Goal: Information Seeking & Learning: Check status

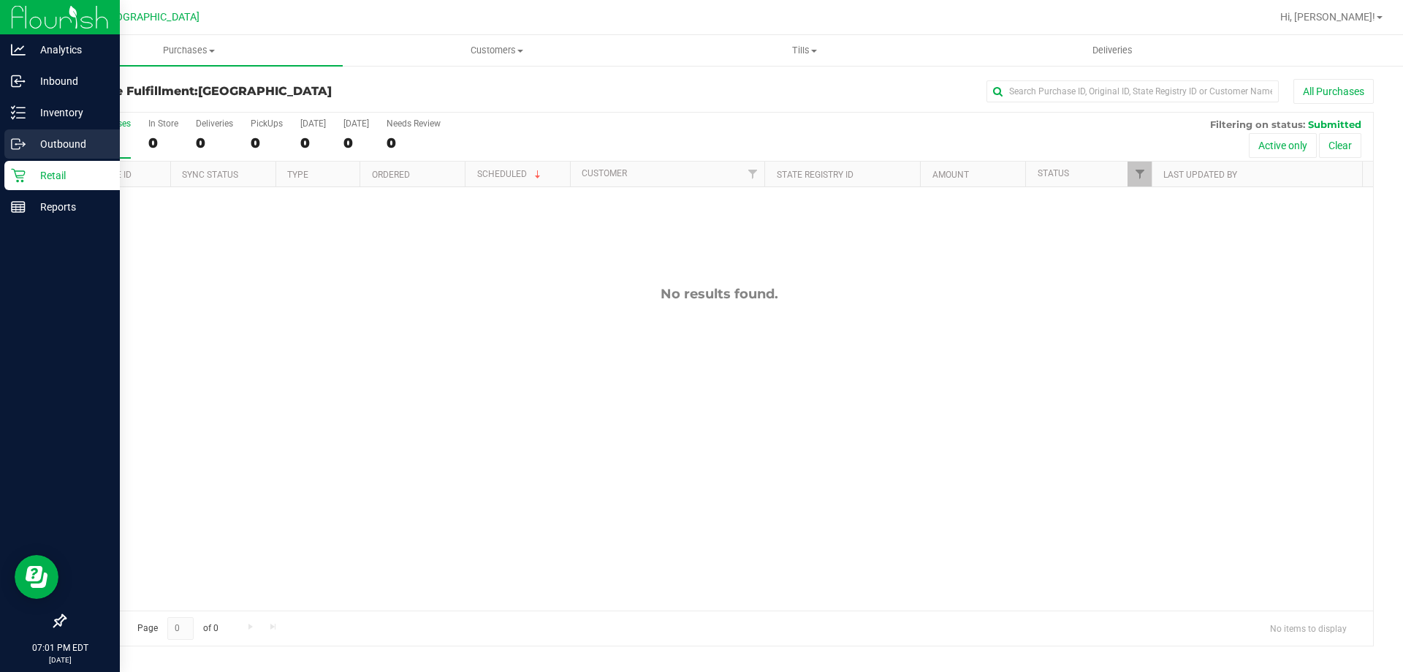
click at [25, 153] on div "Outbound" at bounding box center [61, 143] width 115 height 29
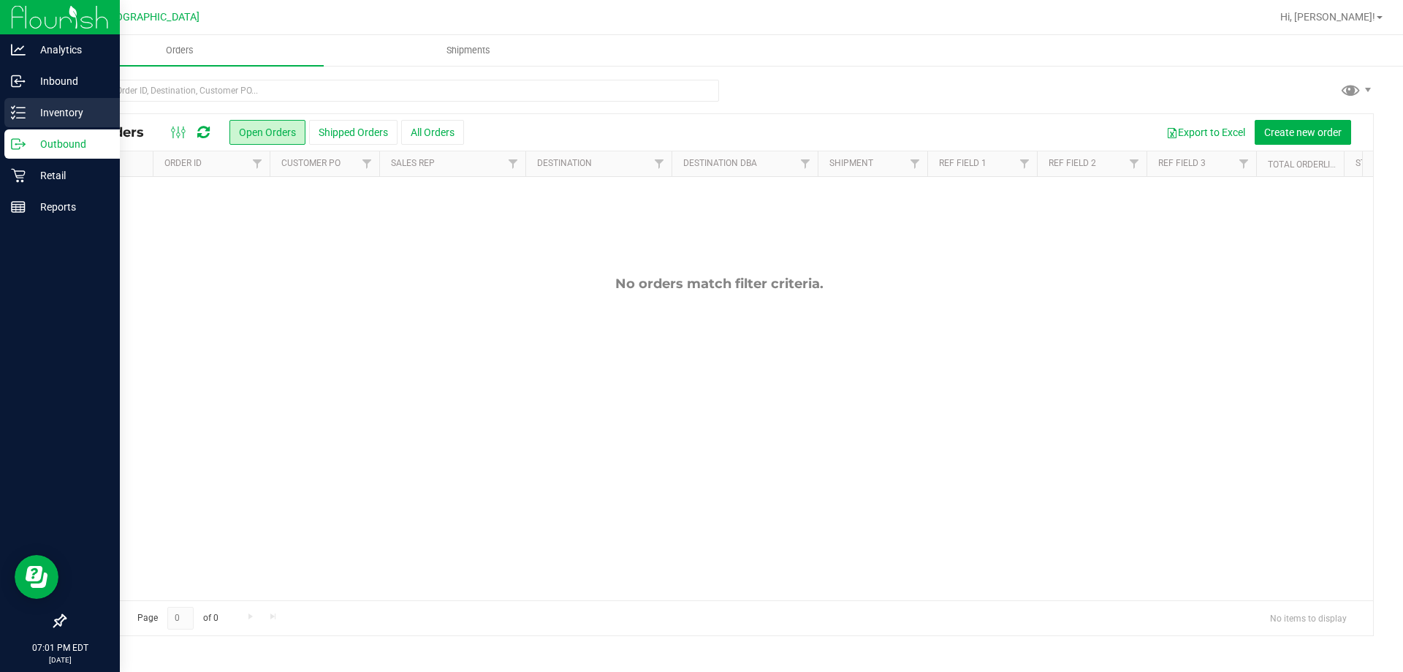
click at [85, 108] on p "Inventory" at bounding box center [70, 113] width 88 height 18
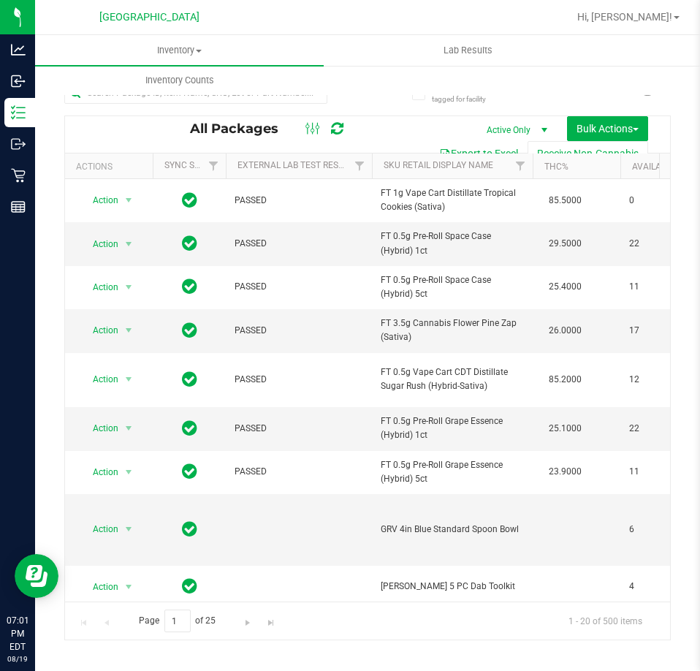
click at [208, 107] on div at bounding box center [195, 99] width 263 height 34
click at [208, 102] on input "text" at bounding box center [195, 93] width 263 height 22
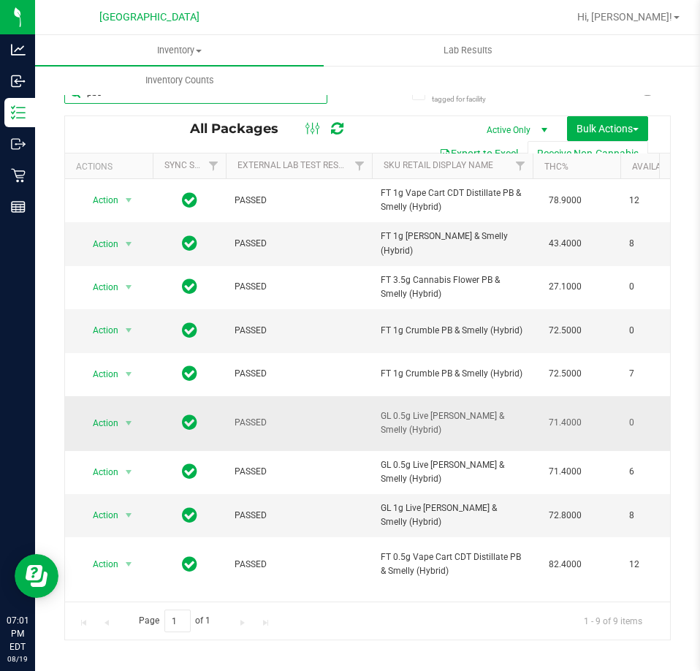
type input "pbs"
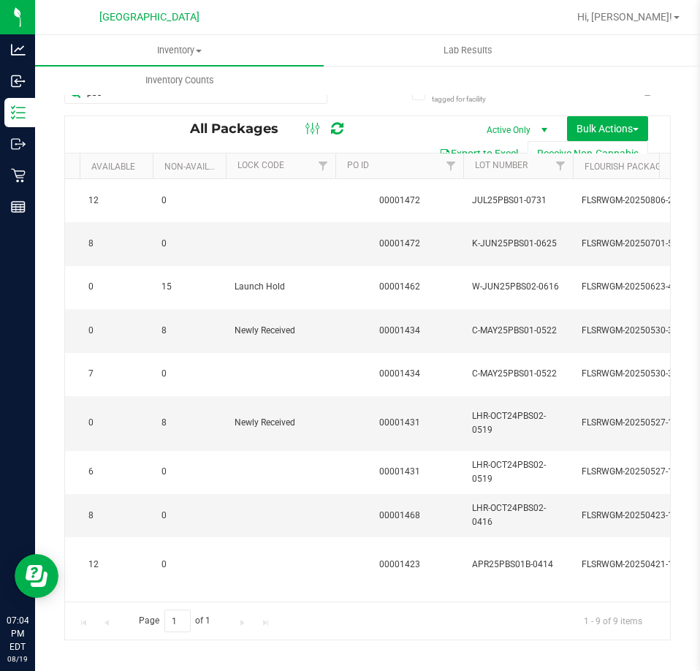
click at [408, 624] on div "Page 1 of 1 1 - 9 of 9 items" at bounding box center [367, 620] width 605 height 38
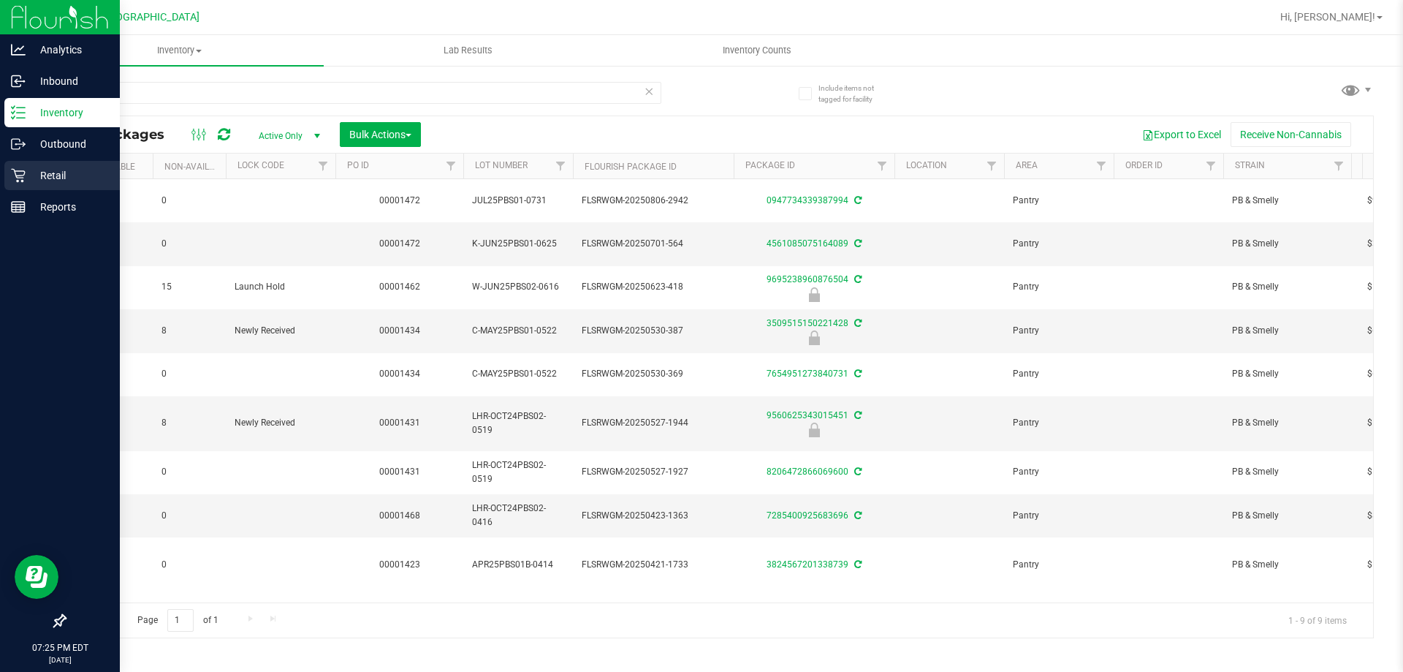
click at [72, 178] on p "Retail" at bounding box center [70, 176] width 88 height 18
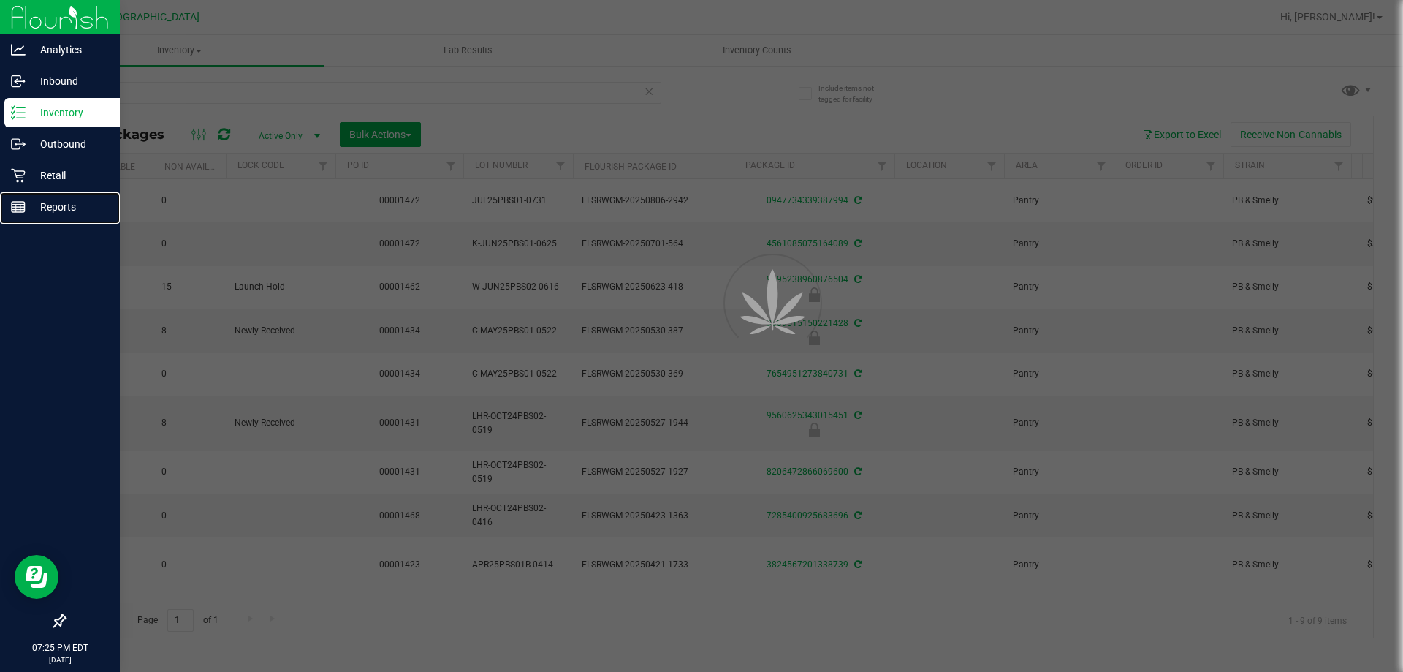
click at [72, 211] on p "Reports" at bounding box center [70, 207] width 88 height 18
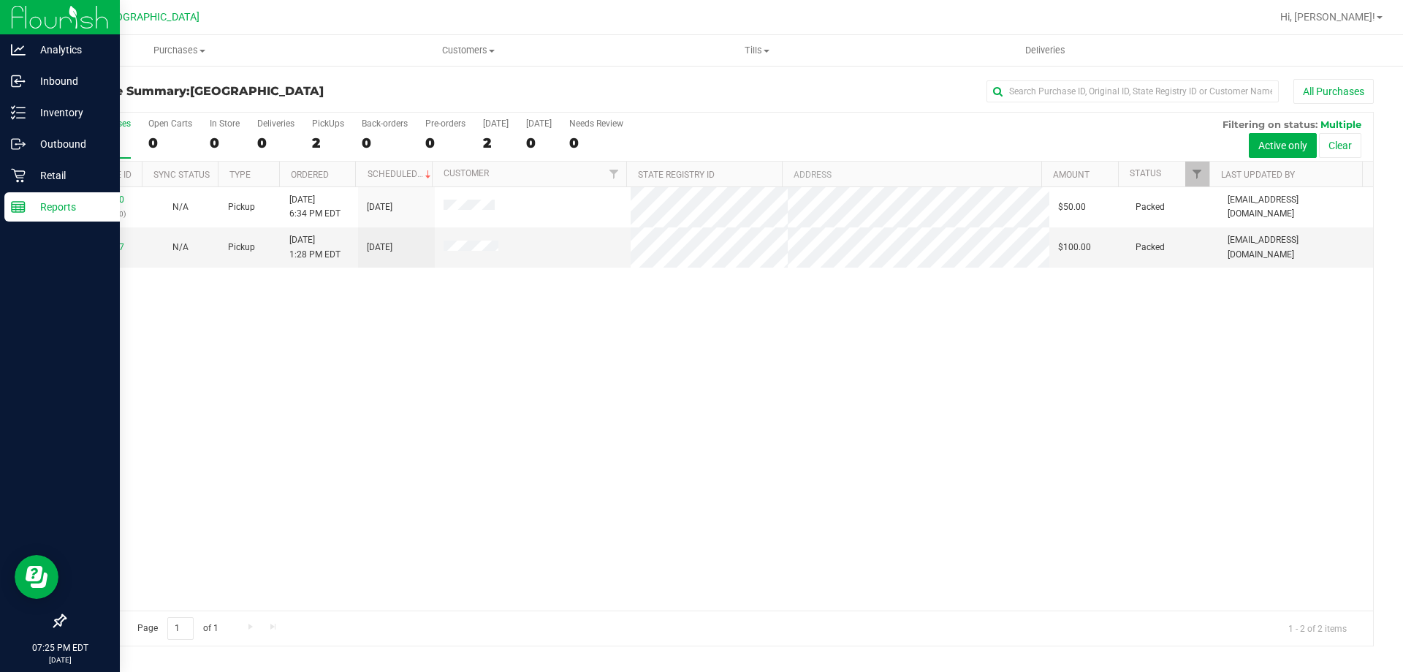
click at [69, 213] on p "Reports" at bounding box center [70, 207] width 88 height 18
click at [3, 180] on link "Retail" at bounding box center [60, 176] width 120 height 31
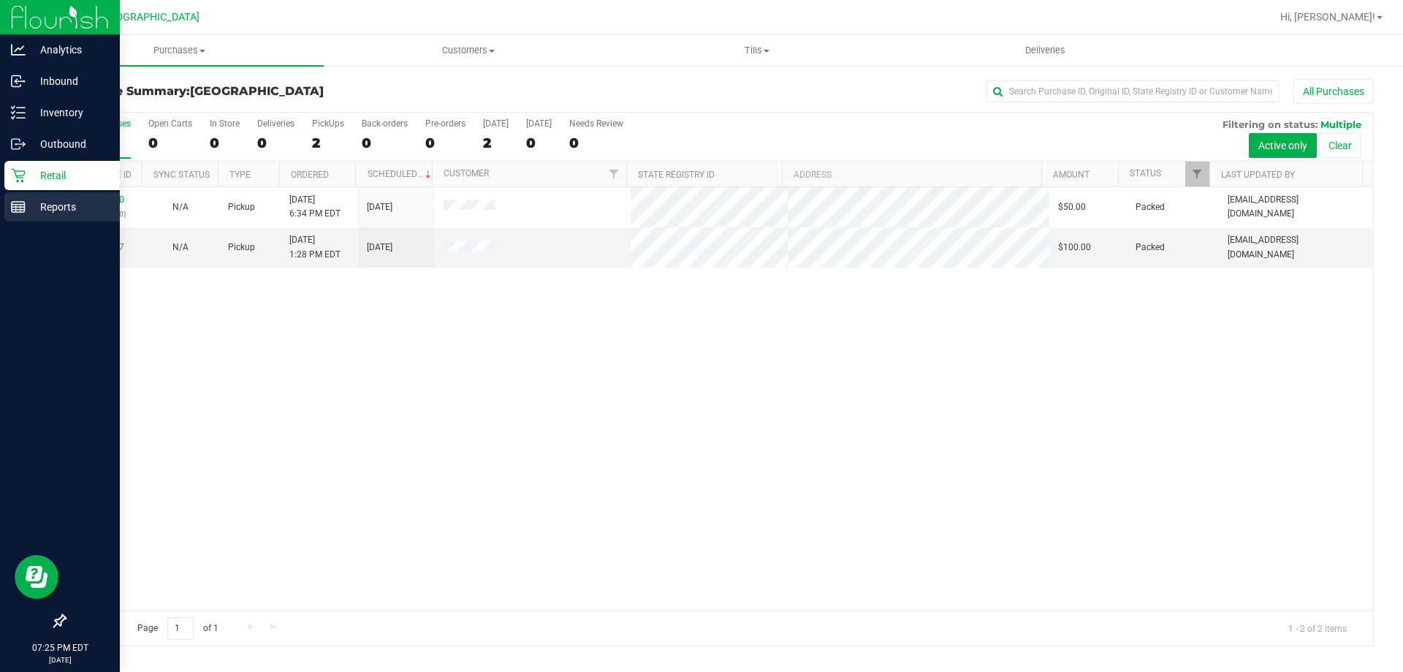
click at [47, 210] on p "Reports" at bounding box center [70, 207] width 88 height 18
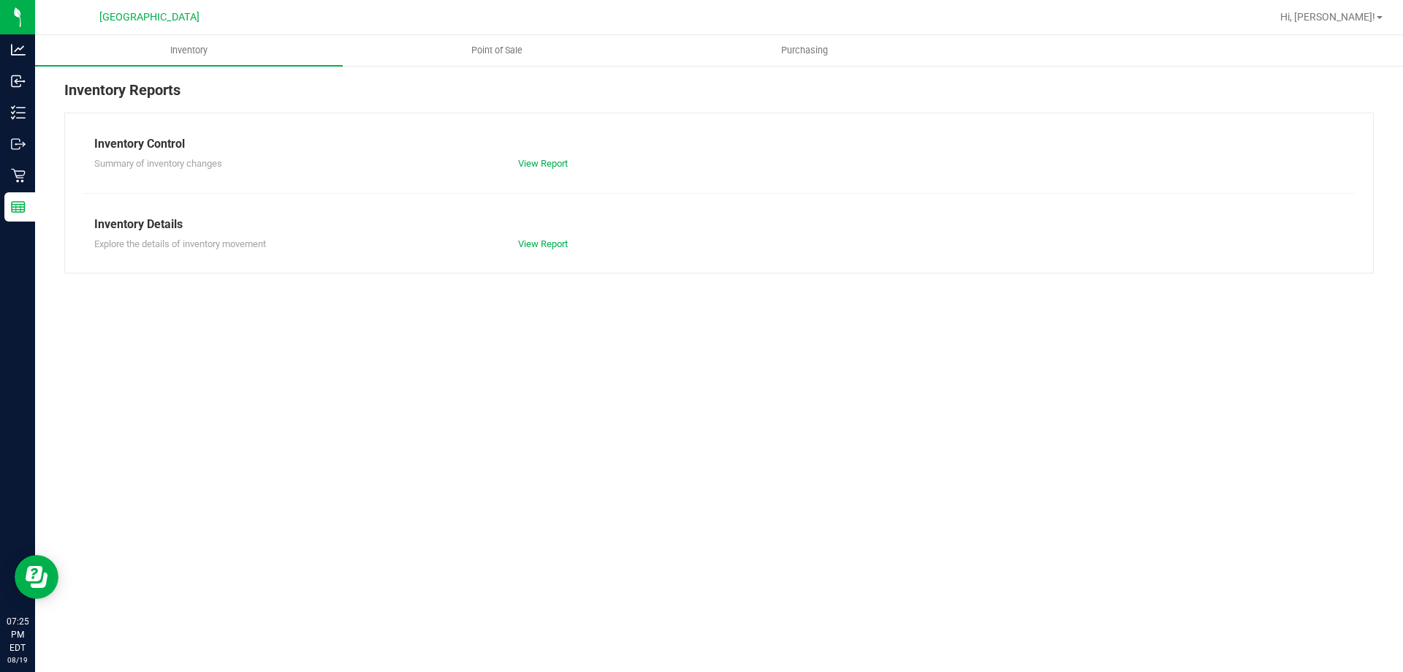
click at [510, 24] on div at bounding box center [766, 17] width 1009 height 28
click at [508, 42] on uib-tab-heading "Point of Sale" at bounding box center [496, 50] width 306 height 29
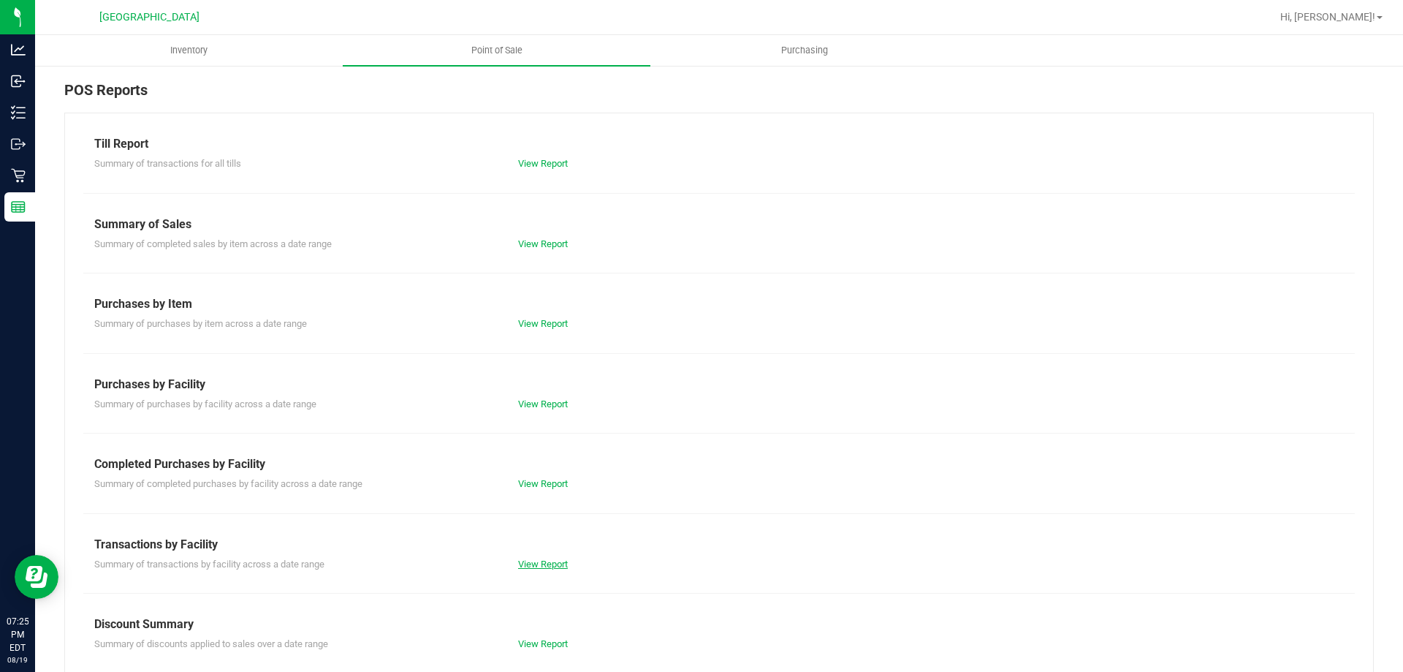
click at [549, 568] on link "View Report" at bounding box center [543, 563] width 50 height 11
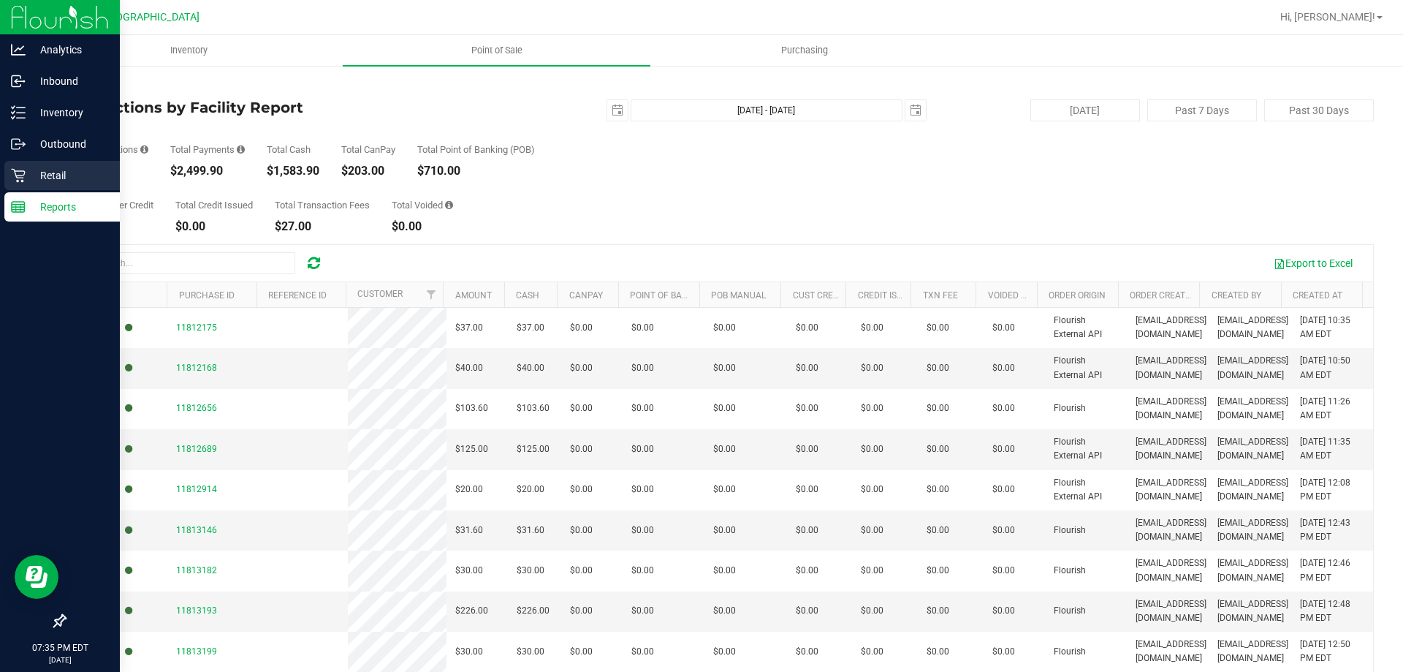
click at [16, 171] on icon at bounding box center [18, 176] width 14 height 14
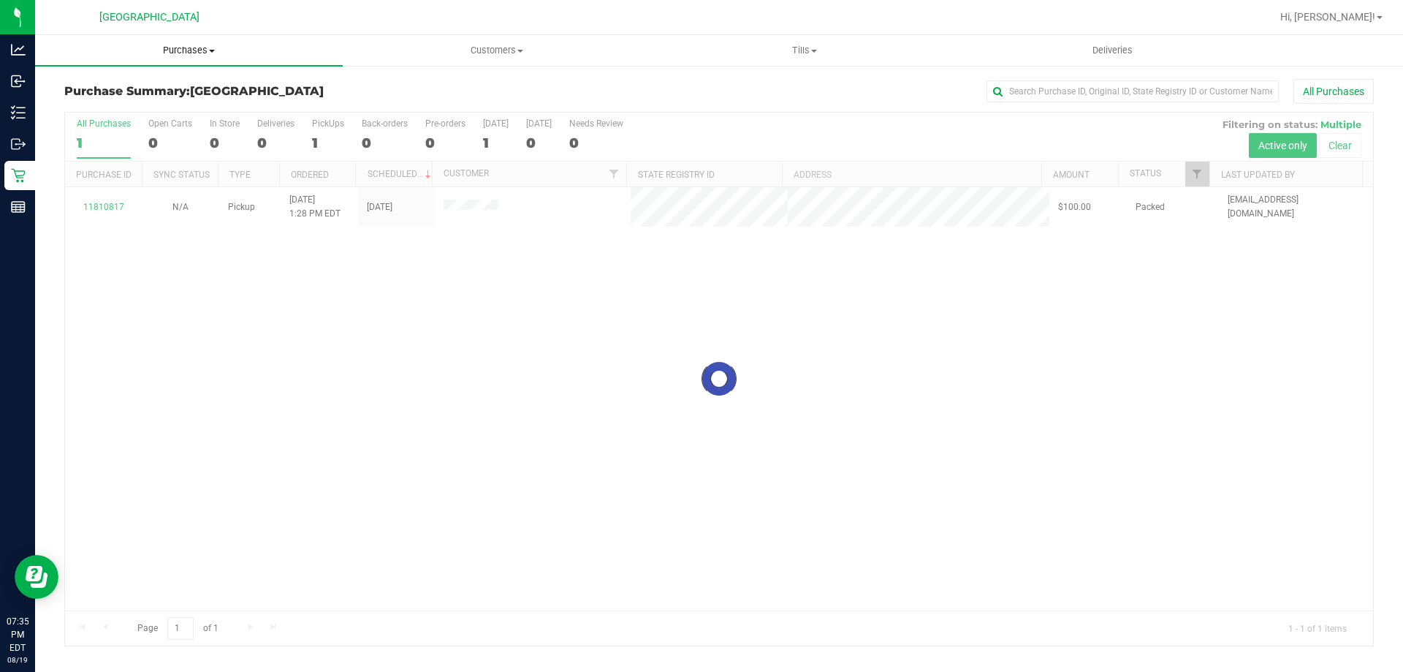
click at [202, 55] on span "Purchases" at bounding box center [189, 50] width 308 height 13
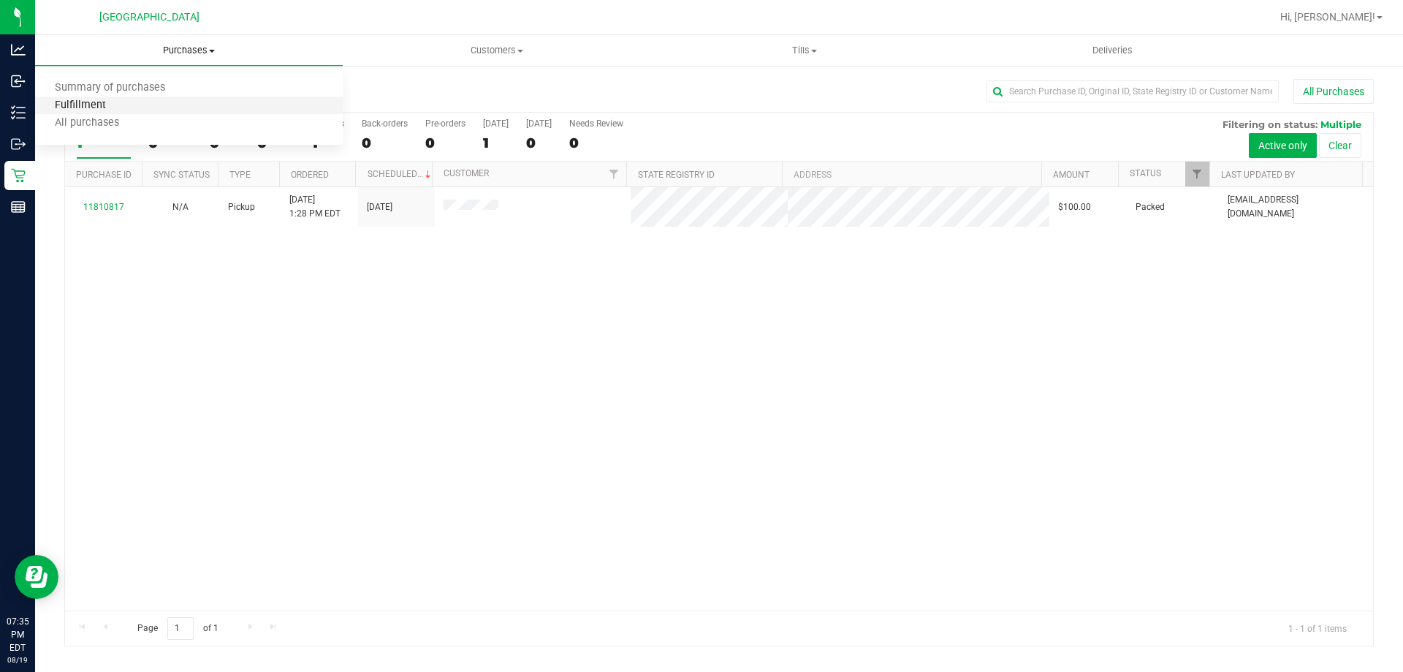
click at [113, 103] on span "Fulfillment" at bounding box center [80, 105] width 91 height 12
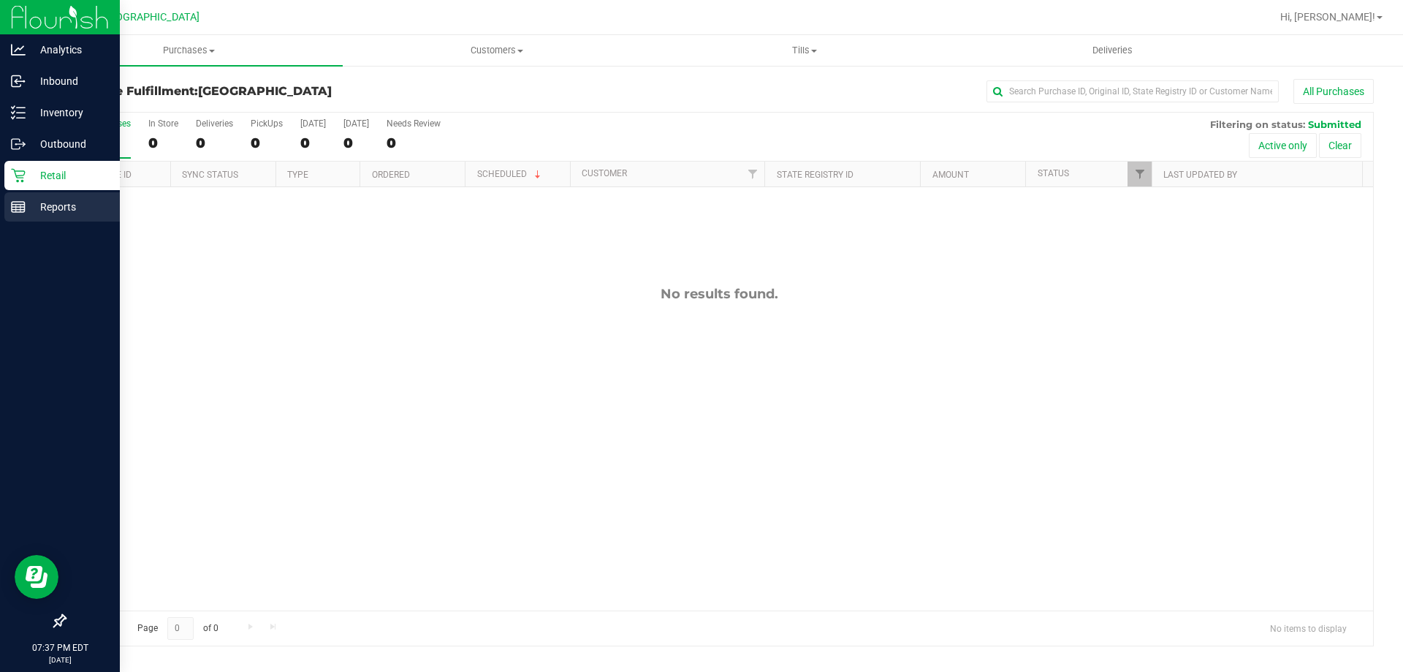
click at [18, 208] on icon at bounding box center [18, 206] width 15 height 15
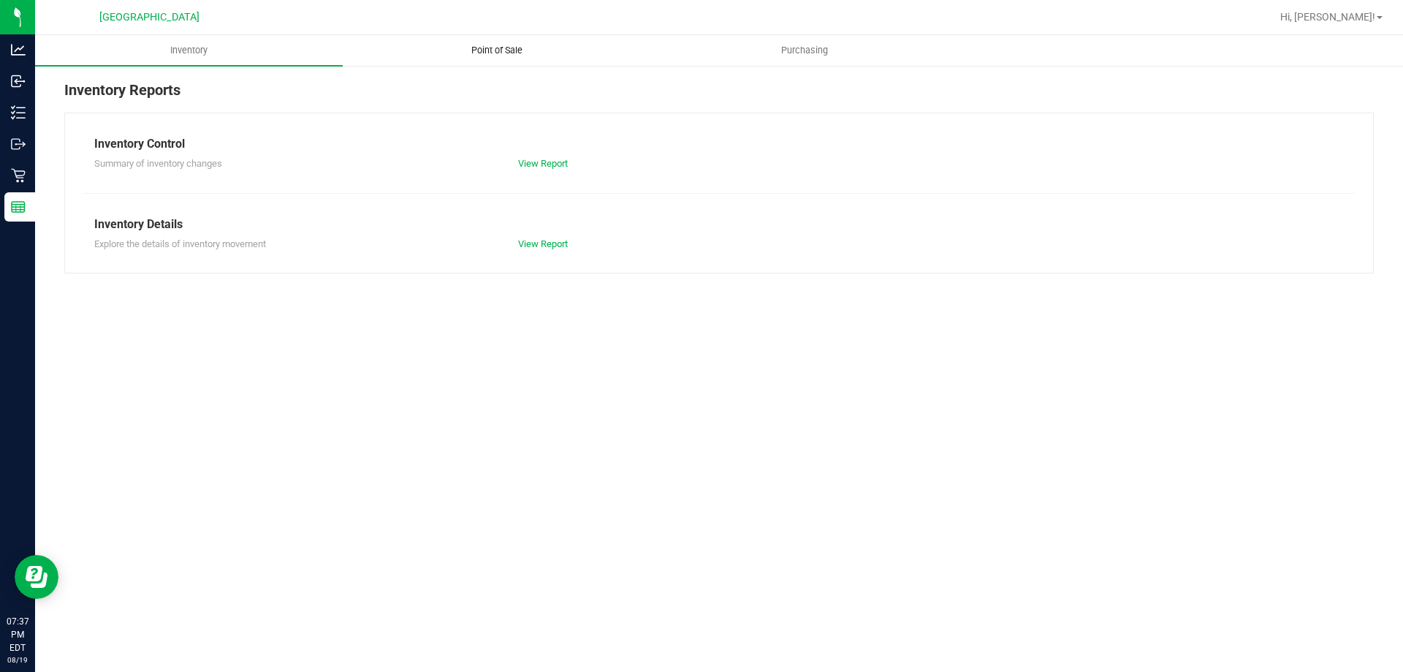
click at [476, 57] on uib-tab-heading "Point of Sale" at bounding box center [496, 50] width 306 height 29
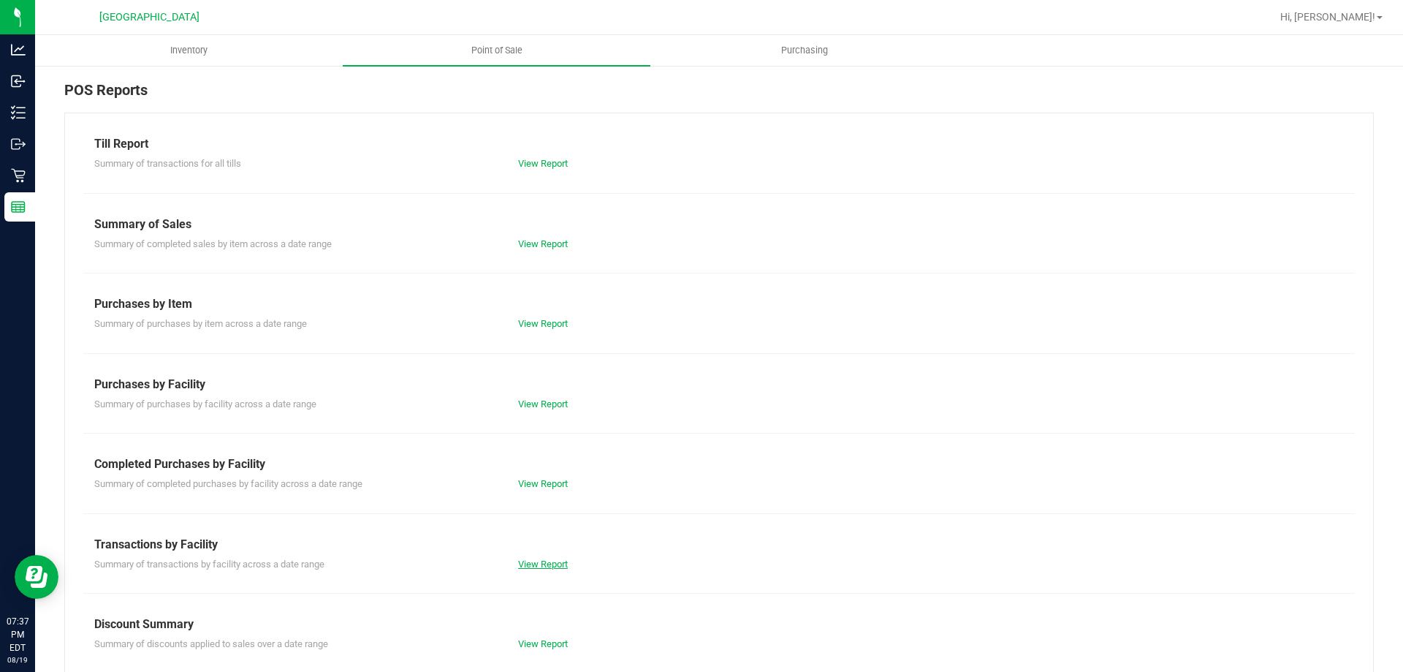
click at [536, 563] on link "View Report" at bounding box center [543, 563] width 50 height 11
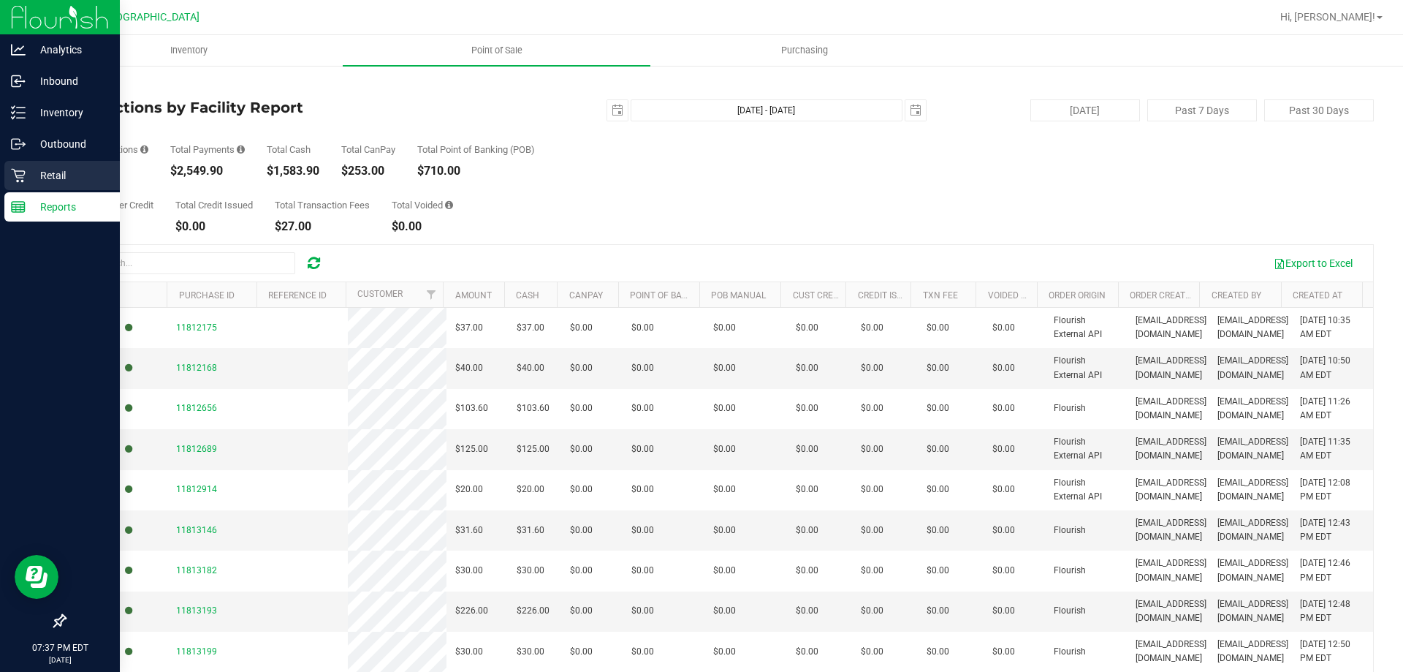
click at [37, 164] on div "Retail" at bounding box center [61, 175] width 115 height 29
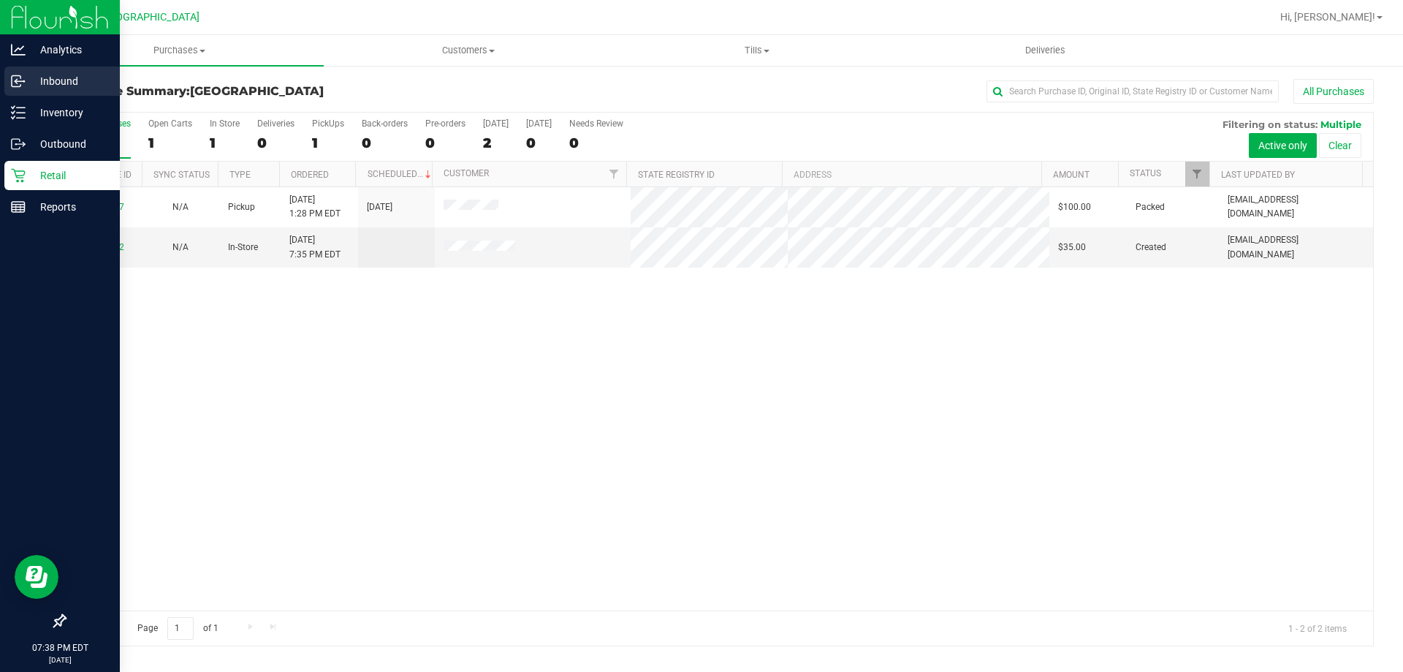
click at [9, 80] on div "Inbound" at bounding box center [61, 80] width 115 height 29
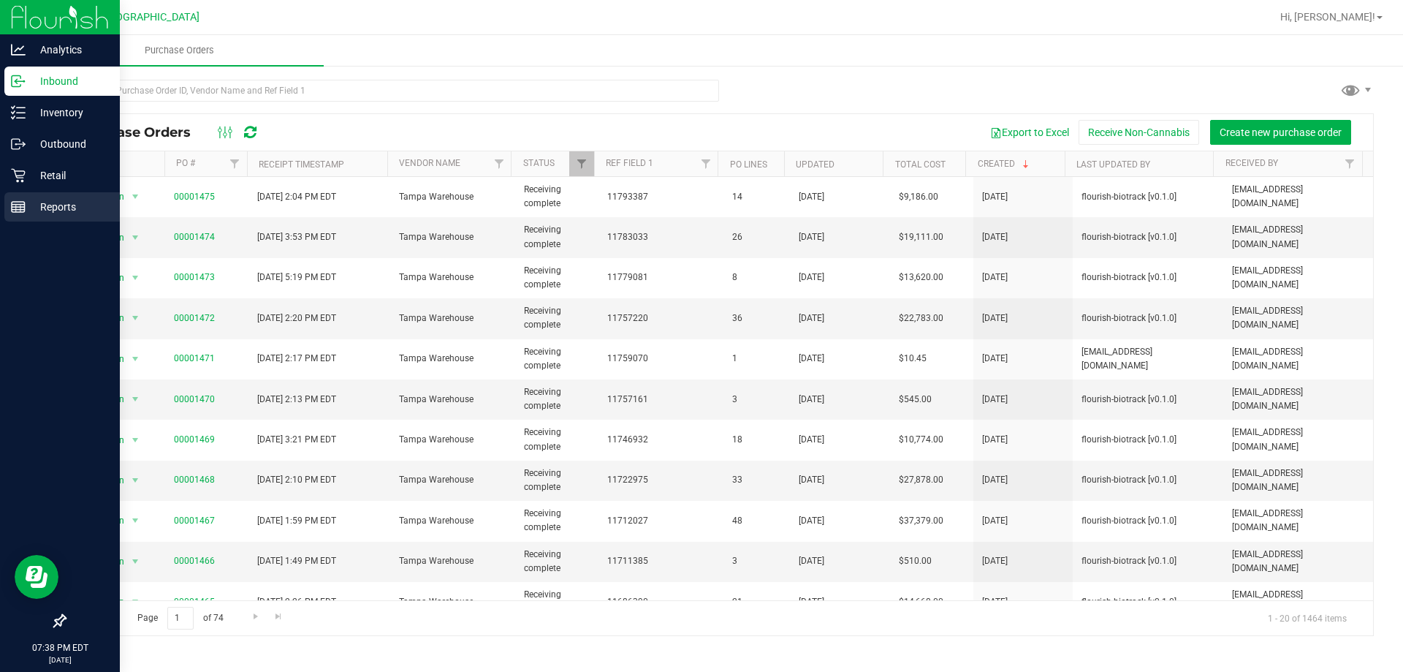
click at [42, 222] on link "Reports" at bounding box center [60, 207] width 120 height 31
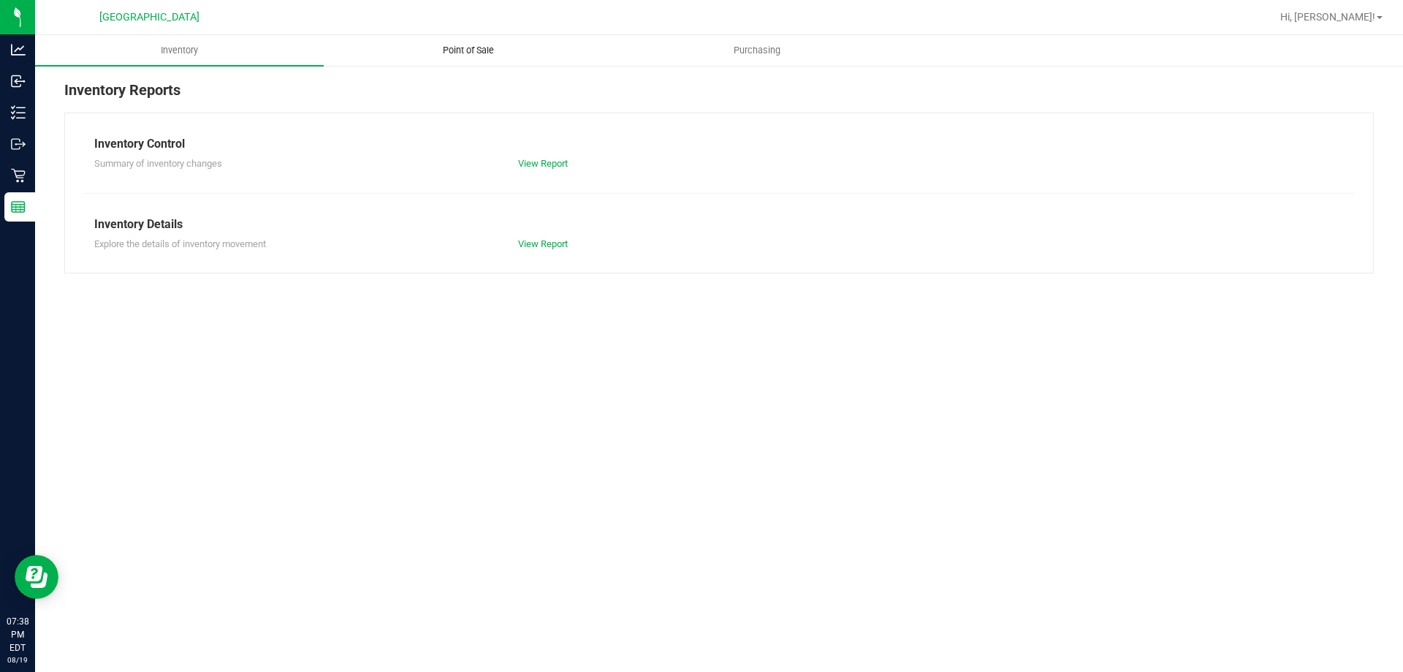
click at [480, 47] on span "Point of Sale" at bounding box center [468, 50] width 91 height 13
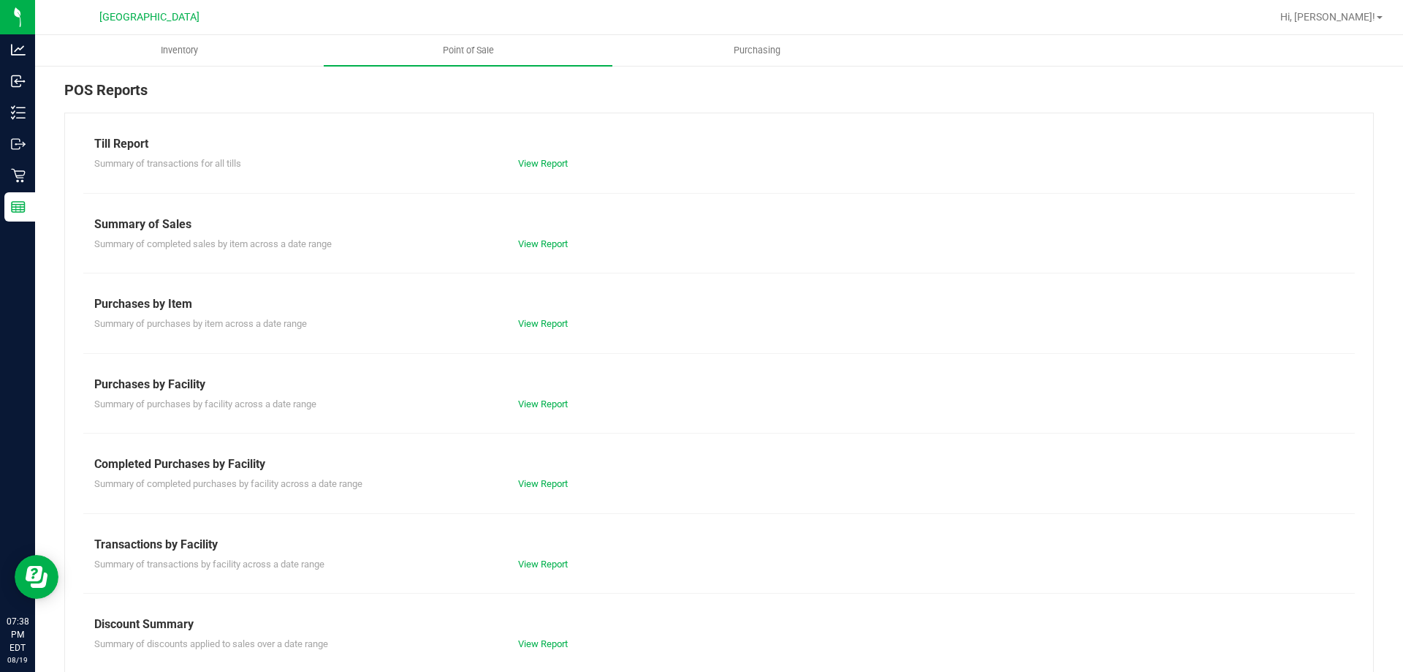
click at [558, 493] on div "Till Report Summary of transactions for all tills View Report Summary of Sales …" at bounding box center [718, 433] width 1309 height 641
click at [551, 490] on div "View Report" at bounding box center [613, 483] width 212 height 15
click at [539, 479] on link "View Report" at bounding box center [543, 483] width 50 height 11
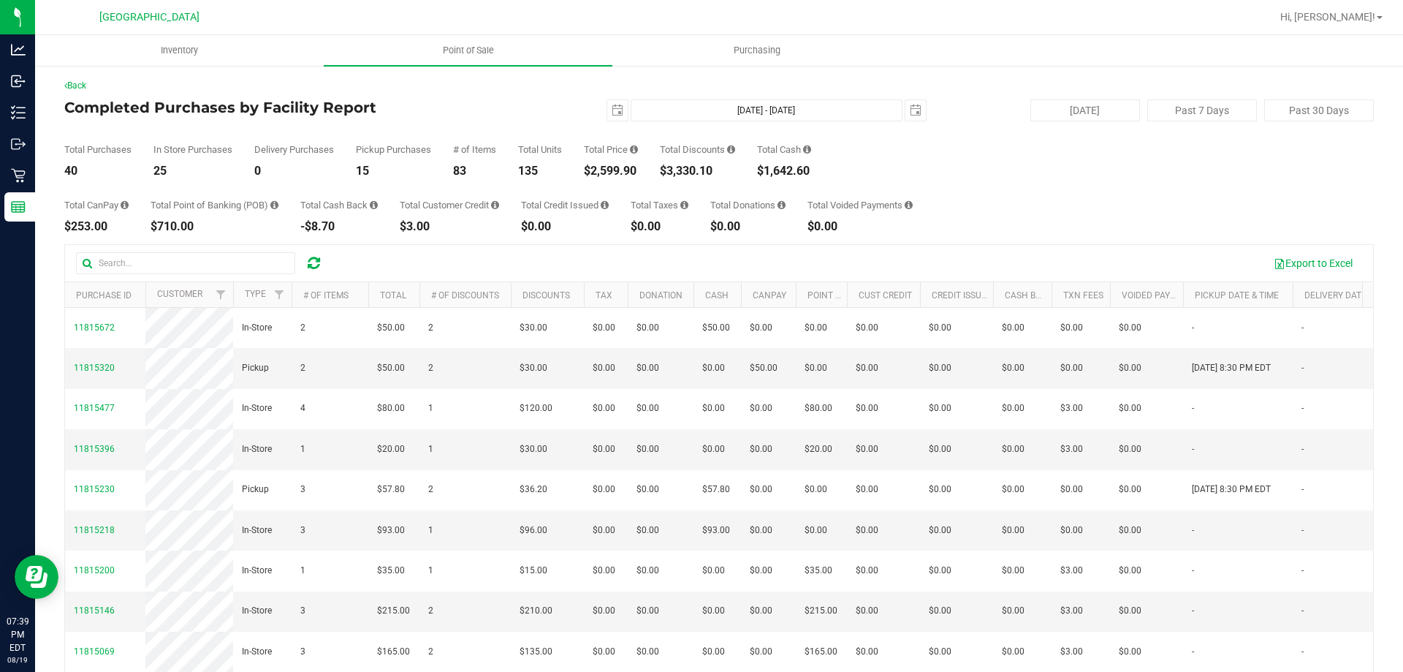
click at [37, 180] on div "Back Completed Purchases by Facility Report [DATE] [DATE] - [DATE] [DATE] [DATE…" at bounding box center [719, 422] width 1368 height 717
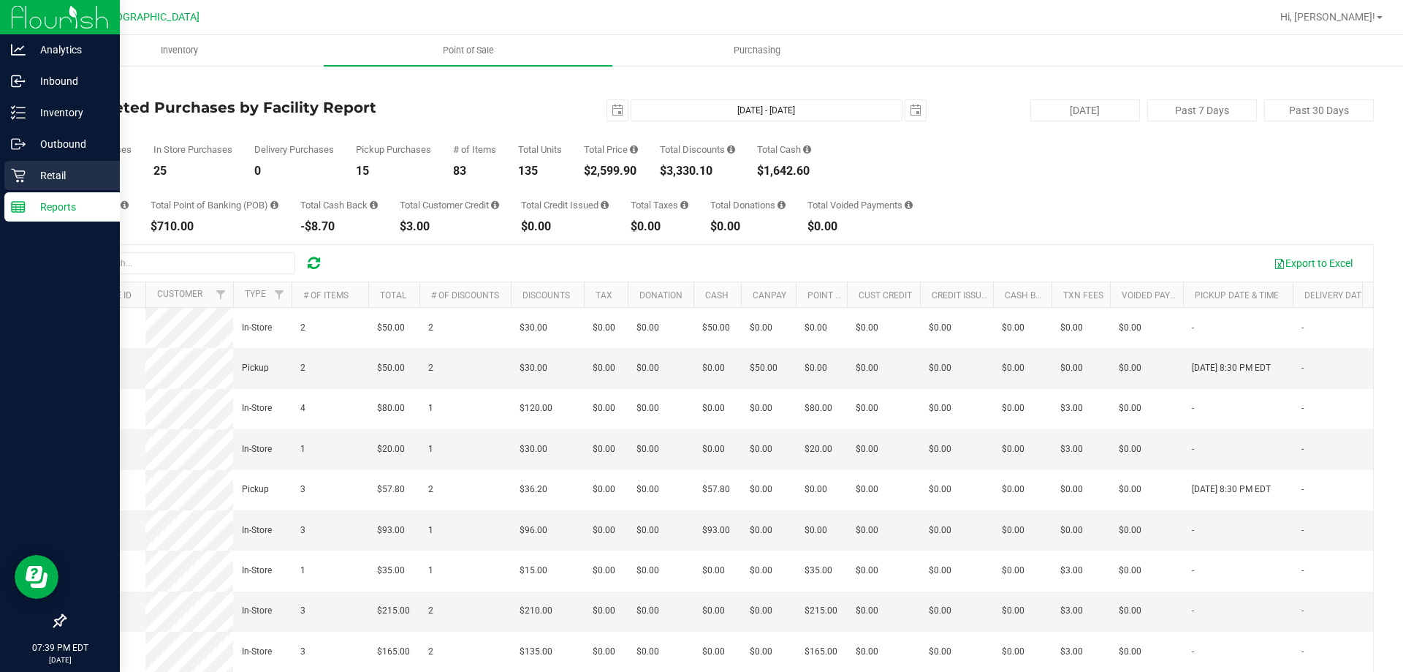
click at [33, 178] on p "Retail" at bounding box center [70, 176] width 88 height 18
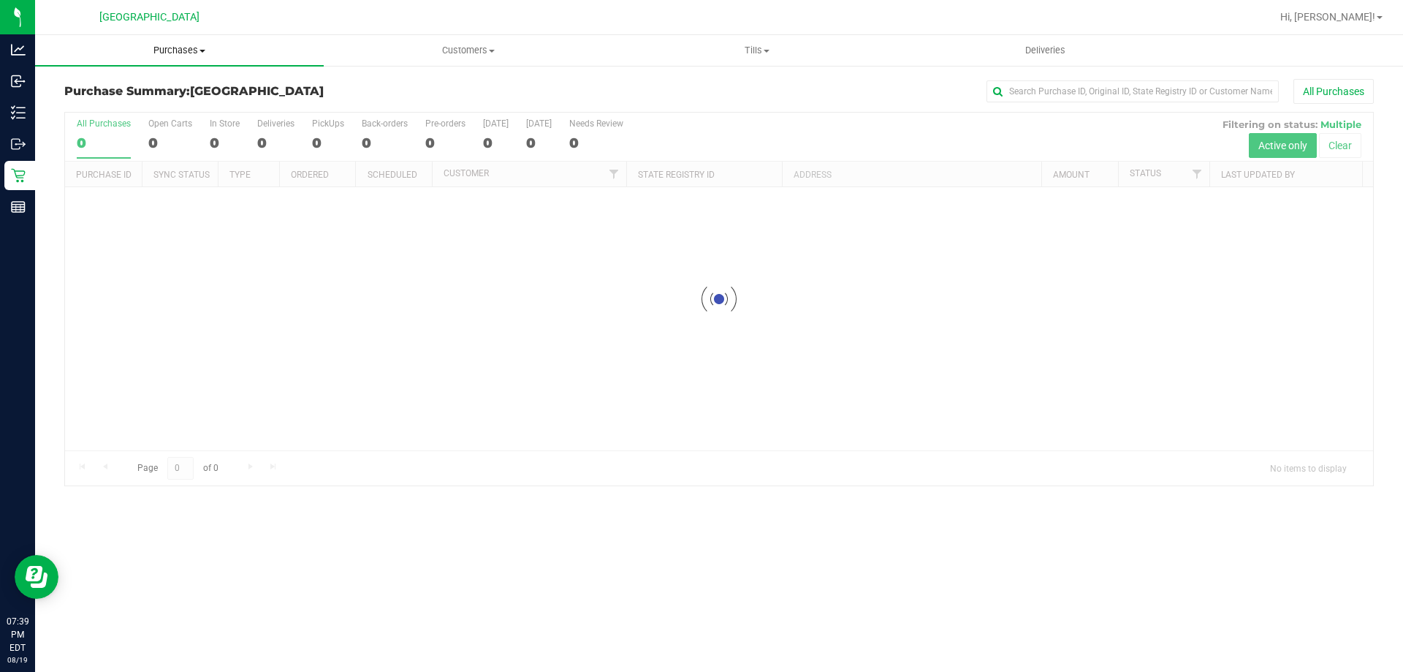
click at [154, 56] on span "Purchases" at bounding box center [179, 50] width 289 height 13
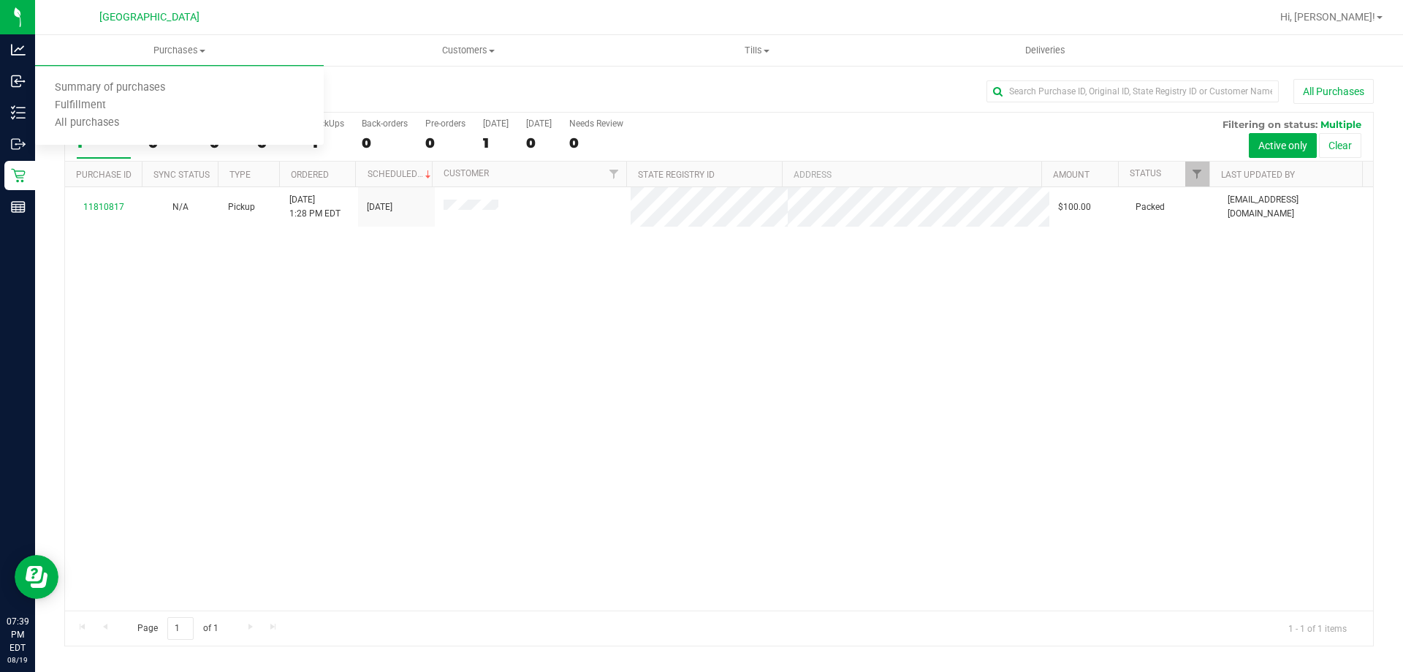
click at [292, 237] on div "11810817 N/A Pickup [DATE] 1:28 PM EDT 8/19/2025 $100.00 Packed [EMAIL_ADDRESS]…" at bounding box center [719, 398] width 1308 height 423
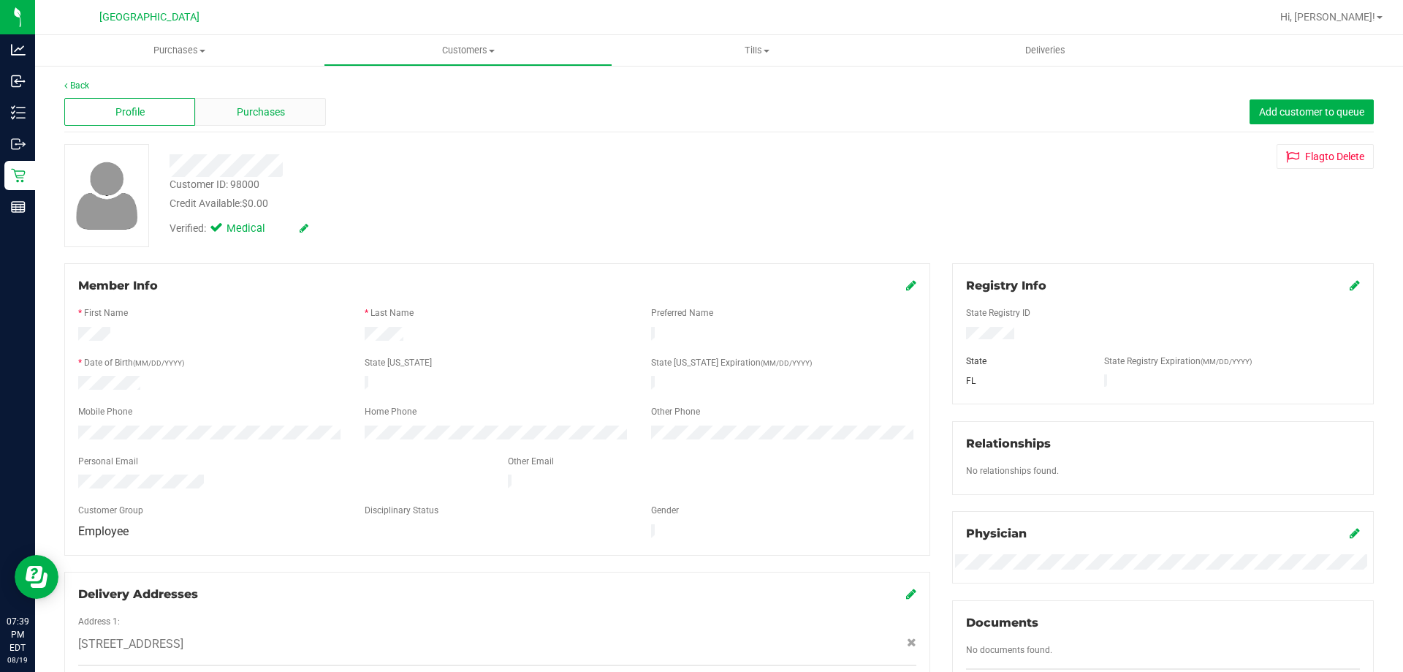
click at [288, 119] on div "Purchases" at bounding box center [260, 112] width 131 height 28
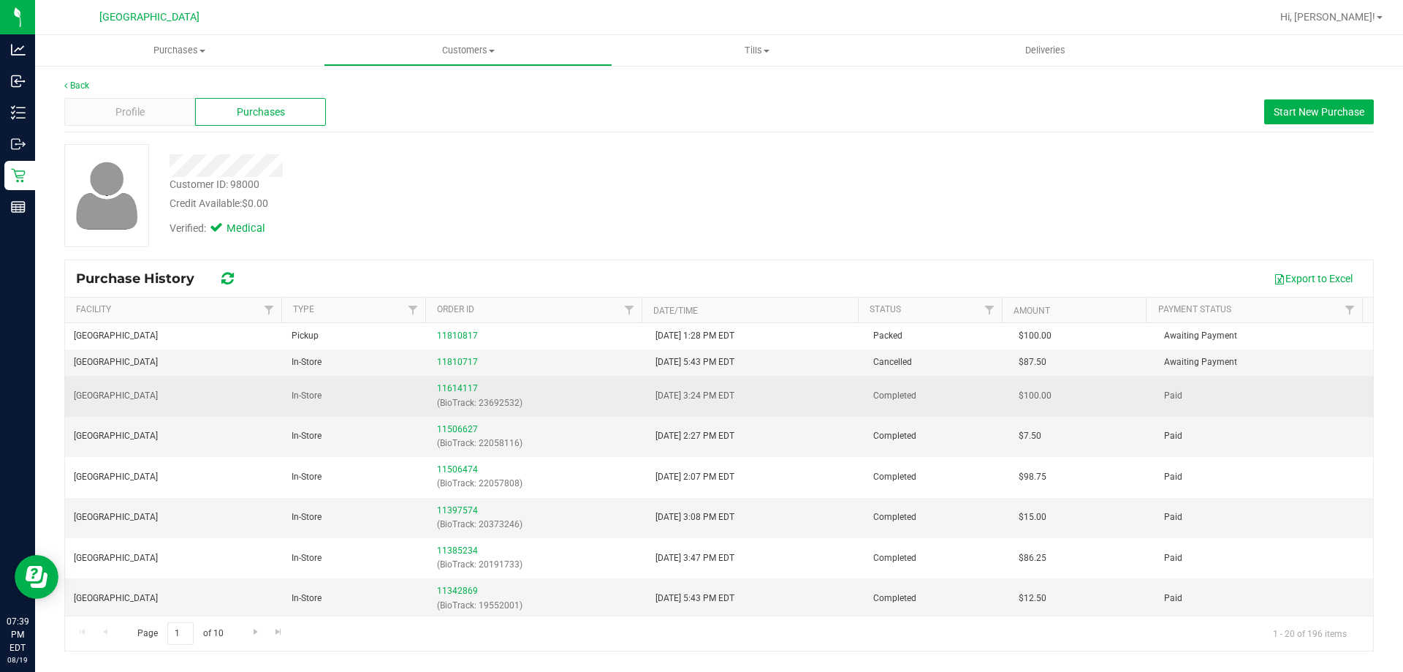
drag, startPoint x: 1013, startPoint y: 359, endPoint x: 1005, endPoint y: 392, distance: 33.0
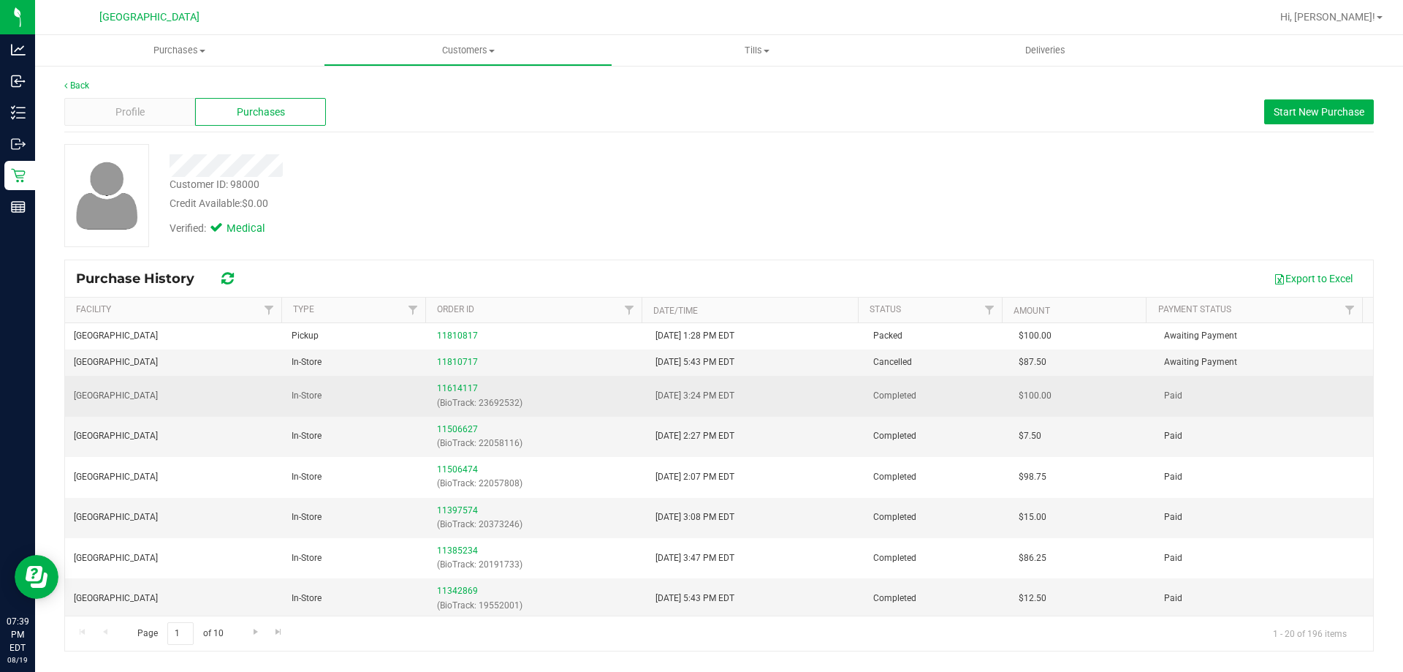
click at [574, 392] on div "11614117 (BioTrack: 23692532)" at bounding box center [537, 395] width 200 height 28
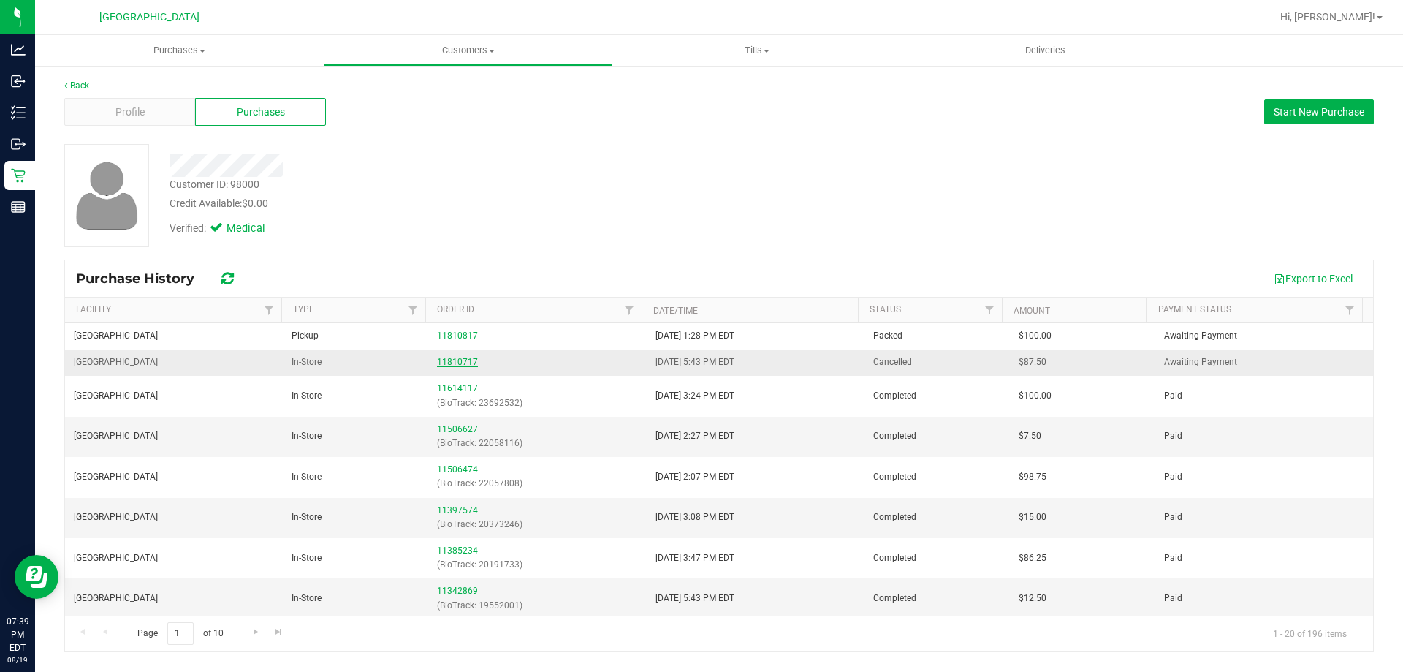
click at [458, 362] on link "11810717" at bounding box center [457, 362] width 41 height 10
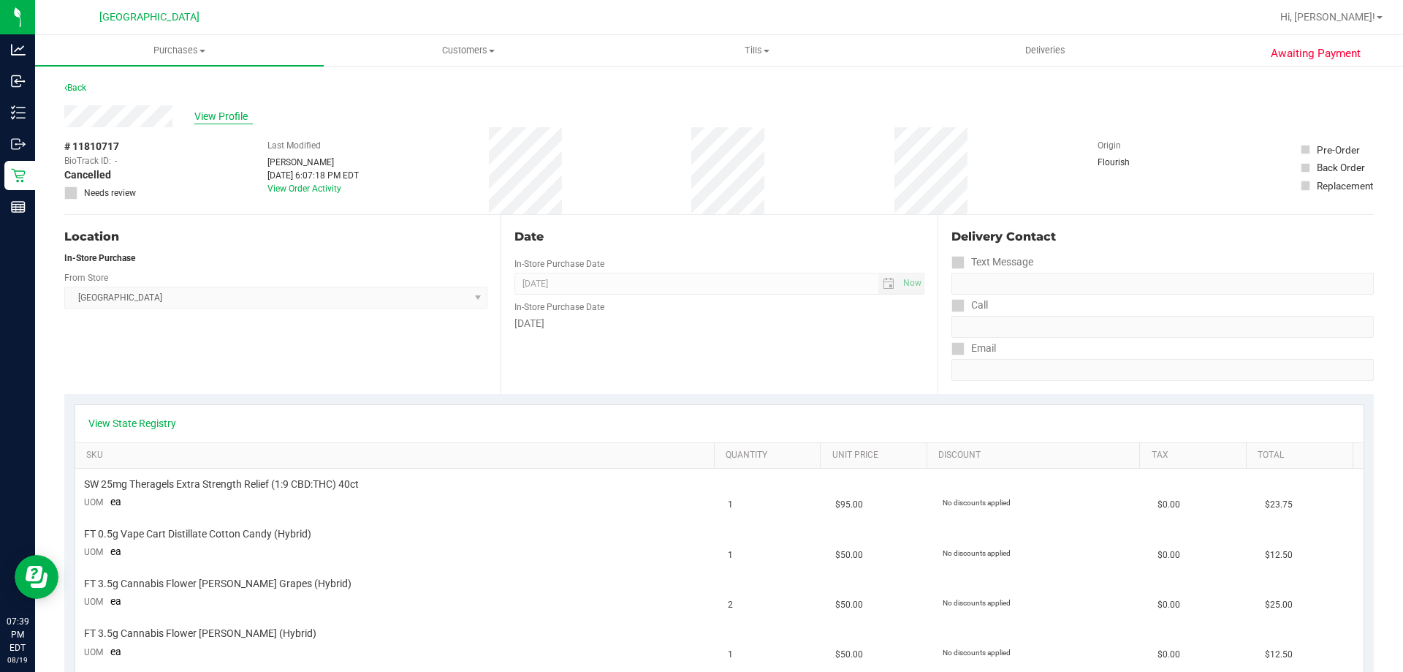
click at [219, 123] on span "View Profile" at bounding box center [223, 116] width 58 height 15
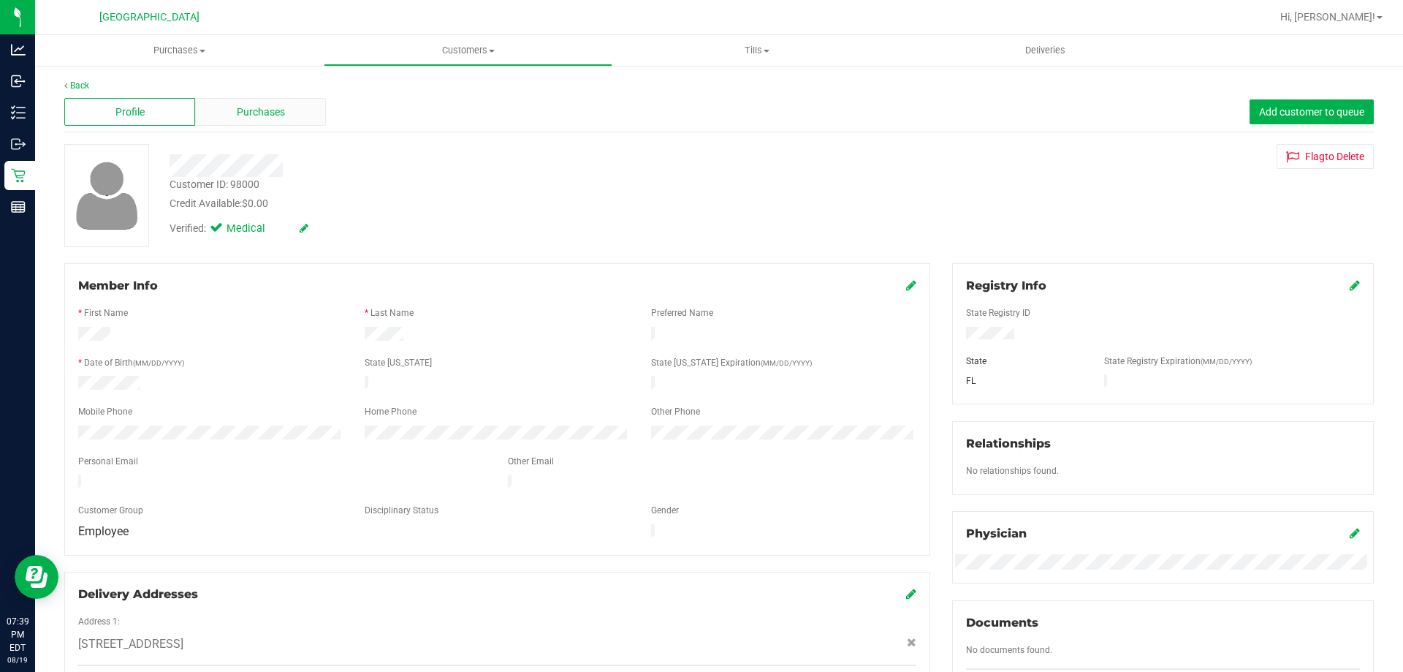
click at [258, 115] on span "Purchases" at bounding box center [261, 111] width 48 height 15
